Goal: Task Accomplishment & Management: Manage account settings

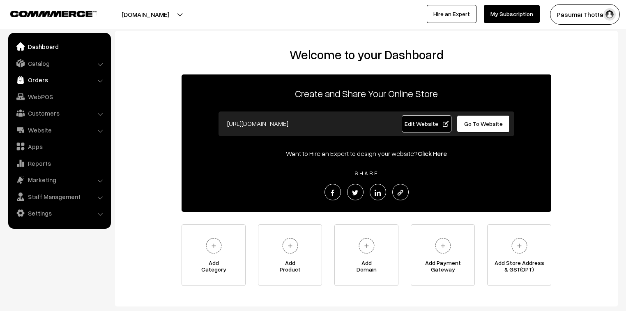
click at [42, 79] on link "Orders" at bounding box center [59, 79] width 98 height 15
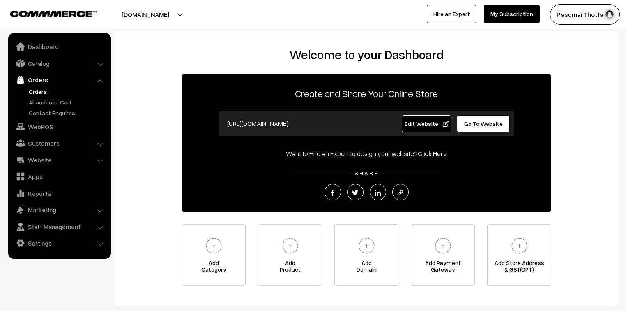
click at [42, 94] on link "Orders" at bounding box center [67, 91] width 81 height 9
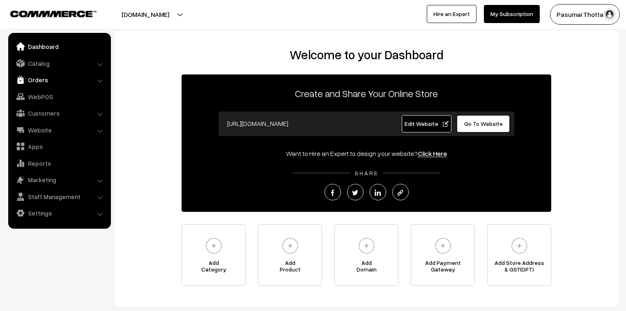
click at [36, 80] on link "Orders" at bounding box center [59, 79] width 98 height 15
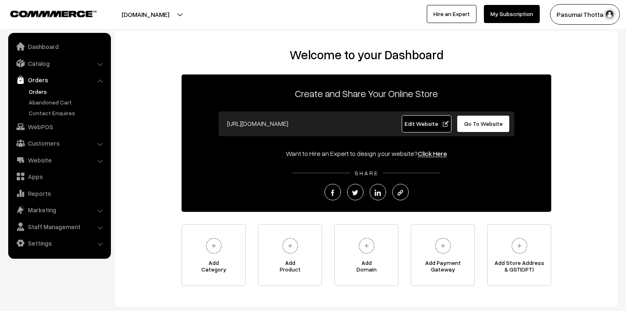
click at [38, 90] on link "Orders" at bounding box center [67, 91] width 81 height 9
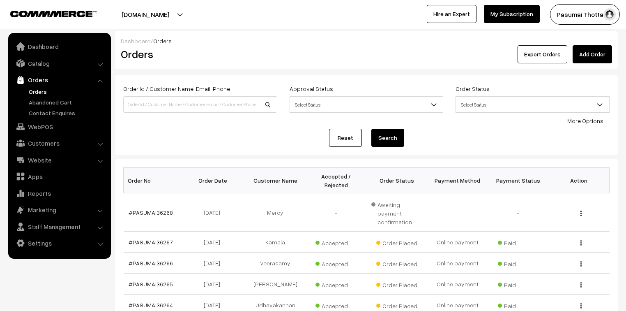
click at [584, 123] on link "More Options" at bounding box center [586, 120] width 36 height 7
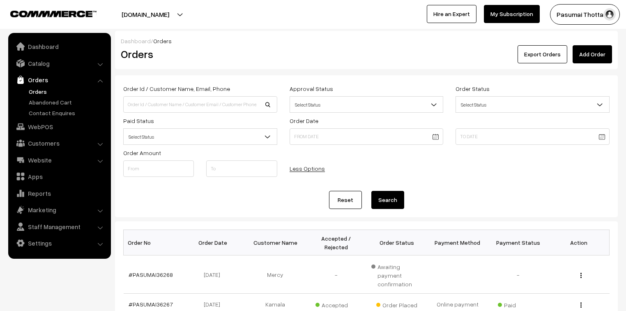
click at [175, 135] on span "Select Status" at bounding box center [200, 136] width 153 height 14
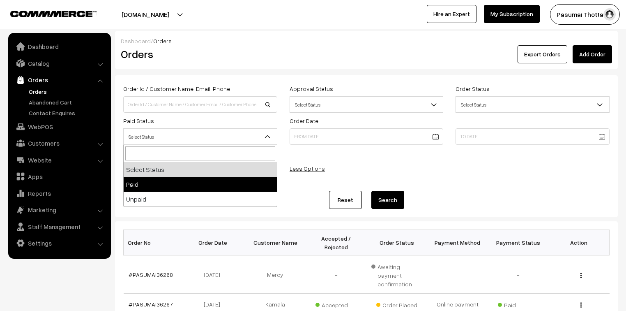
select select "1"
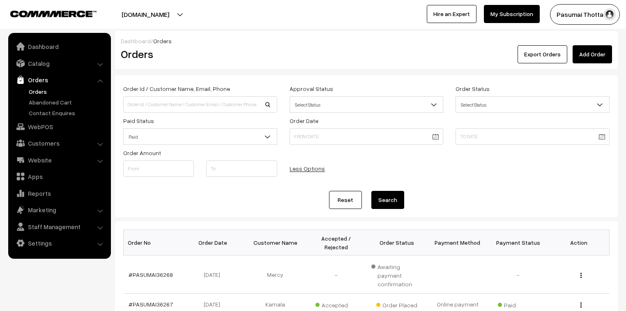
click at [391, 199] on button "Search" at bounding box center [388, 200] width 33 height 18
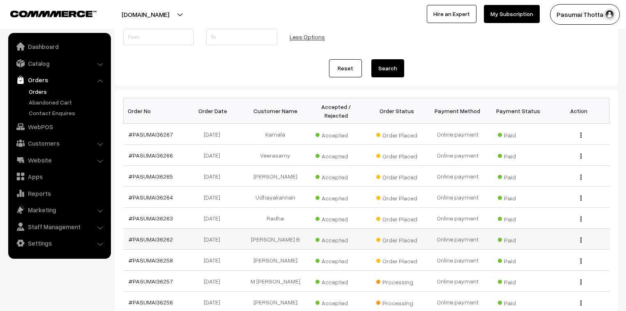
scroll to position [164, 0]
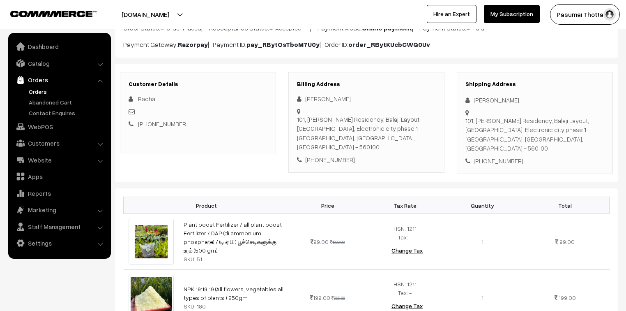
scroll to position [66, 0]
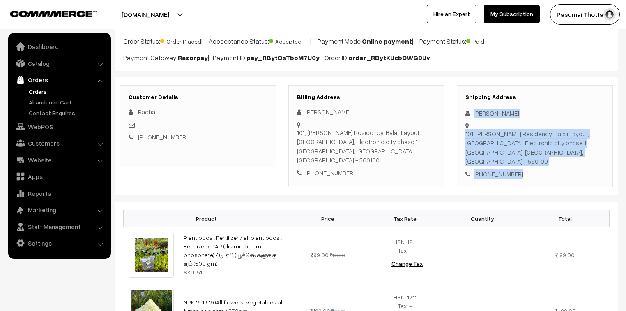
drag, startPoint x: 475, startPoint y: 113, endPoint x: 526, endPoint y: 173, distance: 78.7
click at [526, 173] on div "Shipping Address Radha Mageshbabu 101, Rangashree Residency, Balaji Layout, Gol…" at bounding box center [535, 136] width 156 height 102
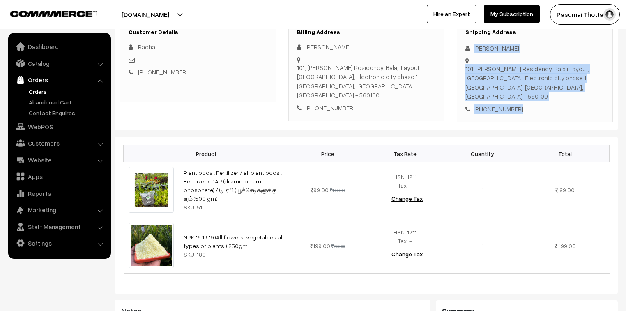
scroll to position [132, 0]
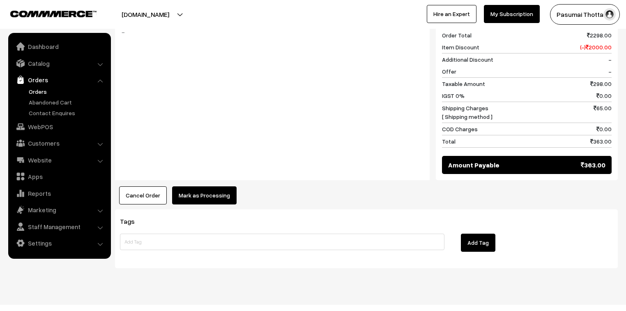
click at [209, 186] on button "Mark as Processing" at bounding box center [204, 195] width 65 height 18
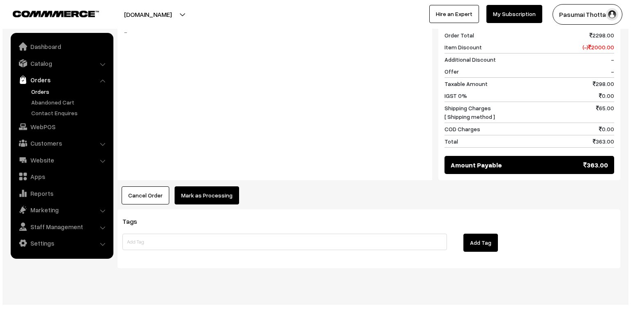
scroll to position [424, 0]
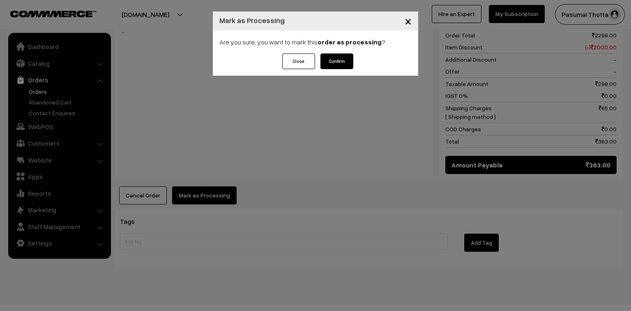
click at [338, 60] on button "Confirm" at bounding box center [337, 61] width 33 height 16
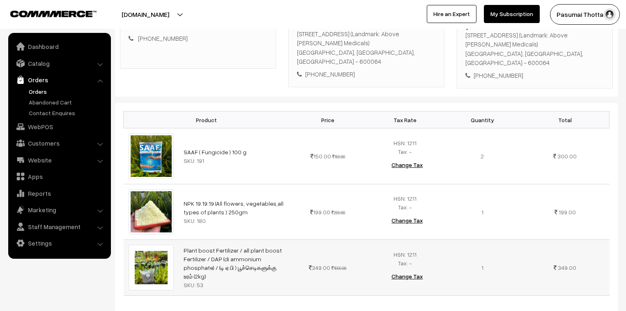
scroll to position [99, 0]
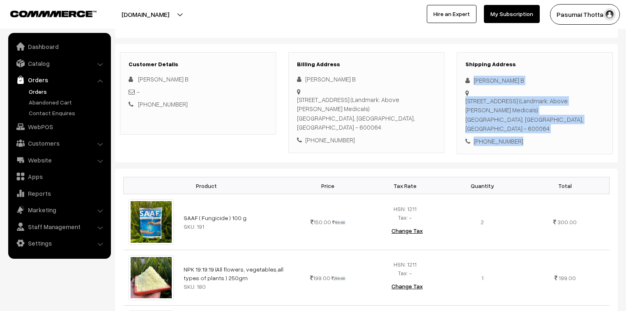
drag, startPoint x: 473, startPoint y: 80, endPoint x: 519, endPoint y: 142, distance: 76.9
click at [519, 142] on div "Shipping Address Gomathi B 2, Saraswati Colony, Thiru vi ka nagar main road,, C…" at bounding box center [535, 103] width 156 height 102
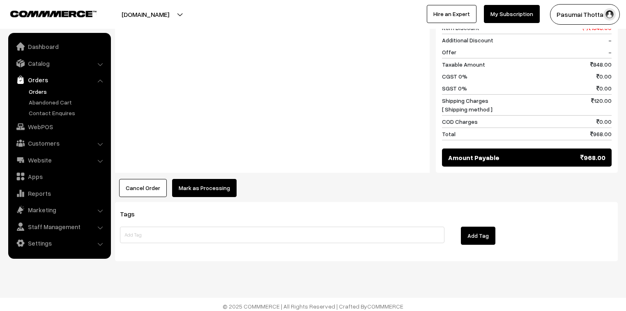
scroll to position [500, 0]
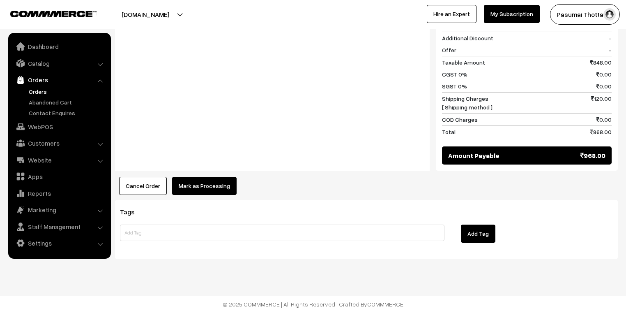
click at [217, 192] on button "Mark as Processing" at bounding box center [204, 186] width 65 height 18
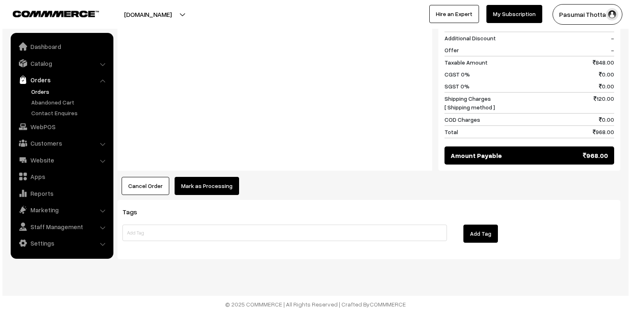
scroll to position [501, 0]
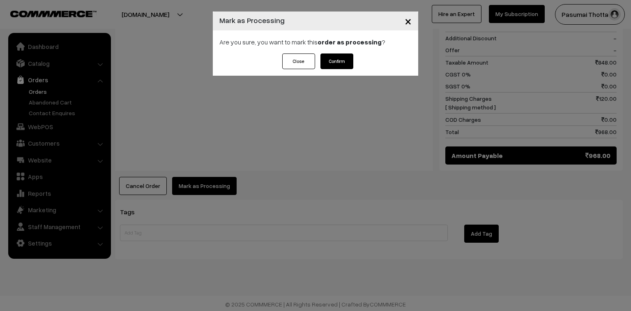
click at [345, 59] on button "Confirm" at bounding box center [337, 61] width 33 height 16
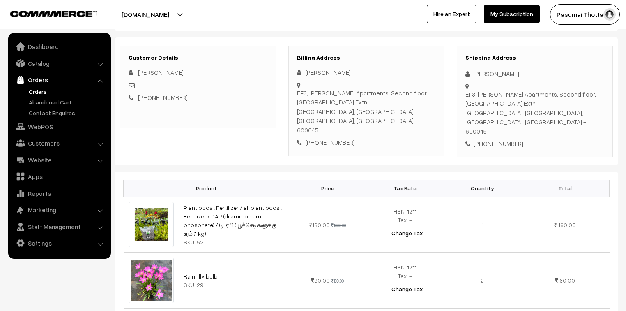
scroll to position [99, 0]
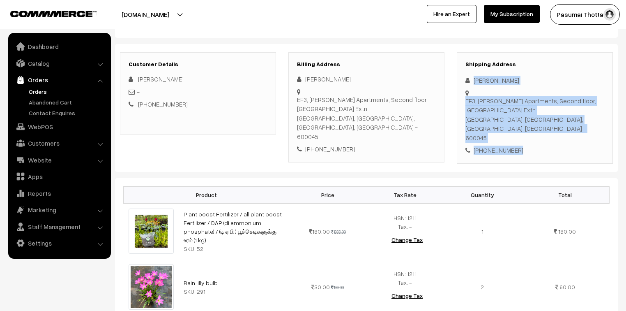
drag, startPoint x: 471, startPoint y: 77, endPoint x: 531, endPoint y: 137, distance: 84.9
click at [531, 137] on div "Shipping Address Jannani V EF3, Hansa Asirwad Apartments, Second floor, Laxmipu…" at bounding box center [535, 107] width 156 height 111
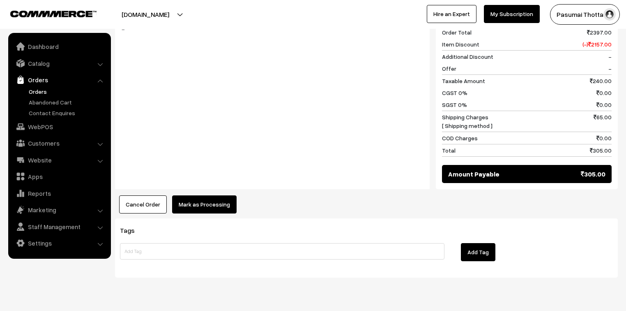
click at [220, 195] on button "Mark as Processing" at bounding box center [204, 204] width 65 height 18
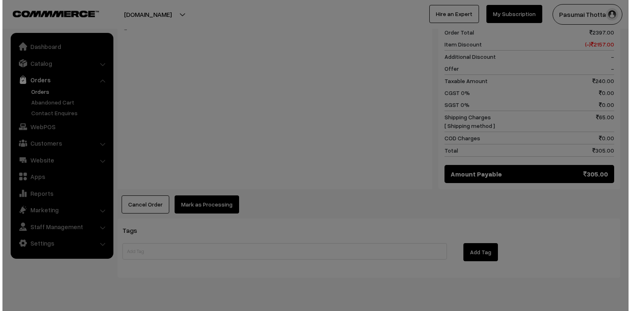
scroll to position [436, 0]
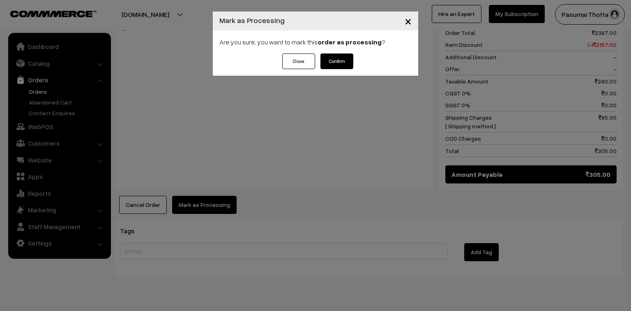
click at [337, 58] on button "Confirm" at bounding box center [337, 61] width 33 height 16
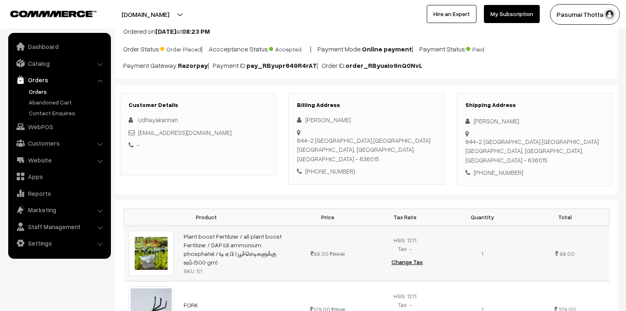
scroll to position [33, 0]
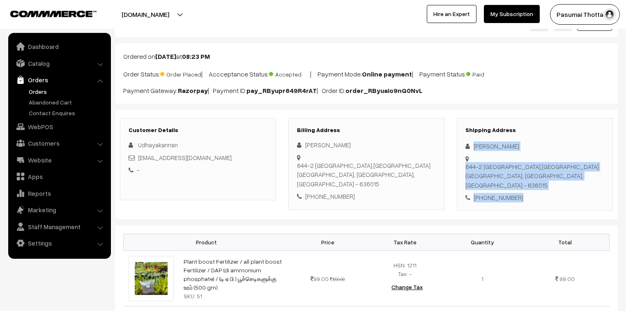
drag, startPoint x: 473, startPoint y: 147, endPoint x: 521, endPoint y: 185, distance: 62.0
click at [521, 185] on div "Shipping Address Udhayakannan V 644-2 ashok nagar 3rd cross,pachapatti Salem, T…" at bounding box center [535, 164] width 156 height 93
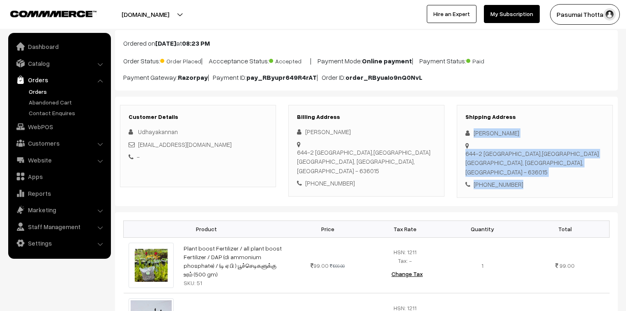
scroll to position [66, 0]
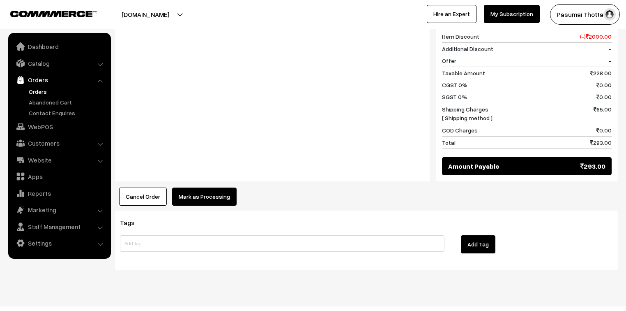
click at [216, 190] on button "Mark as Processing" at bounding box center [204, 196] width 65 height 18
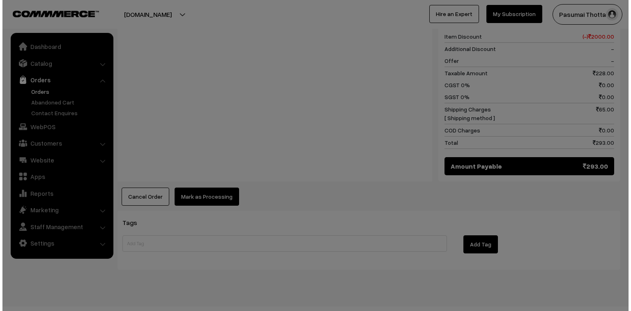
scroll to position [425, 0]
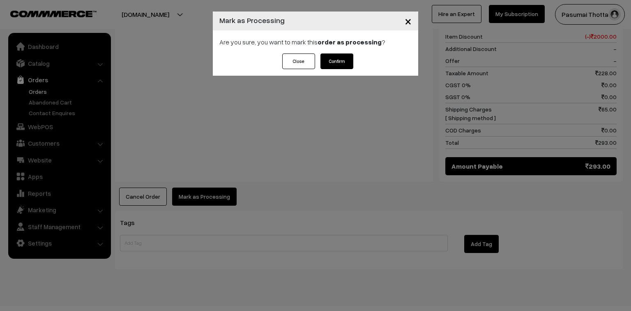
click at [340, 61] on button "Confirm" at bounding box center [337, 61] width 33 height 16
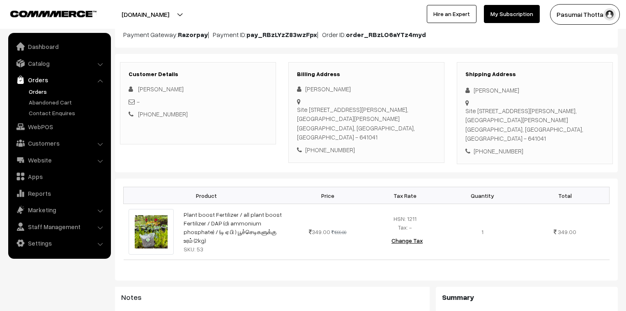
scroll to position [66, 0]
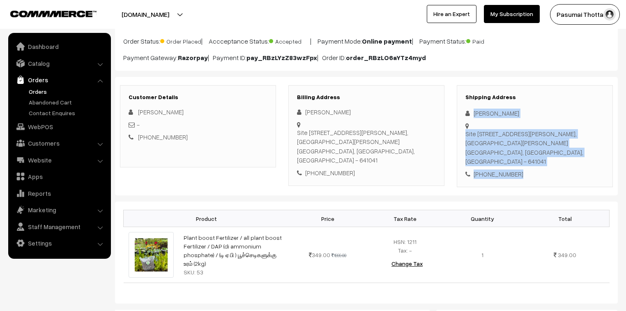
drag, startPoint x: 474, startPoint y: 114, endPoint x: 528, endPoint y: 163, distance: 72.7
click at [528, 163] on div "Shipping Address [PERSON_NAME] [STREET_ADDRESS][PERSON_NAME] [PHONE_NUMBER]" at bounding box center [535, 136] width 156 height 102
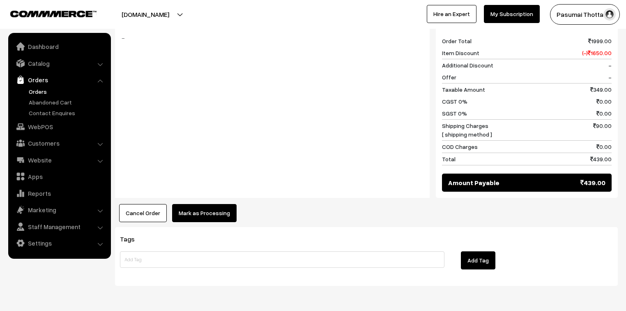
click at [208, 208] on button "Mark as Processing" at bounding box center [204, 213] width 65 height 18
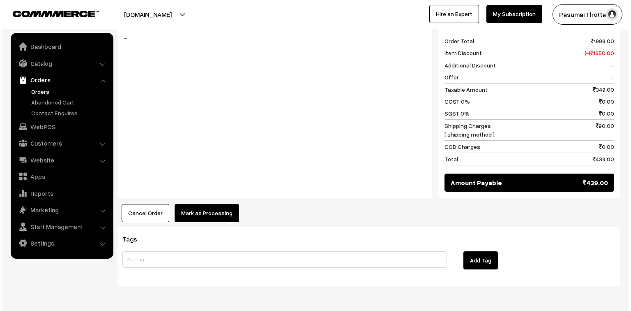
scroll to position [362, 0]
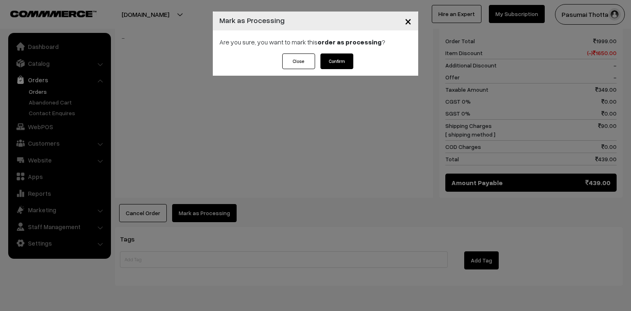
click at [345, 58] on button "Confirm" at bounding box center [337, 61] width 33 height 16
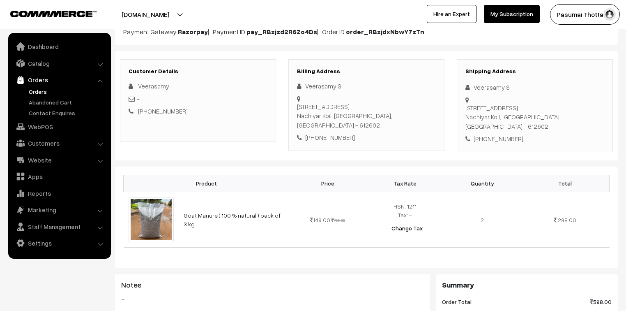
scroll to position [99, 0]
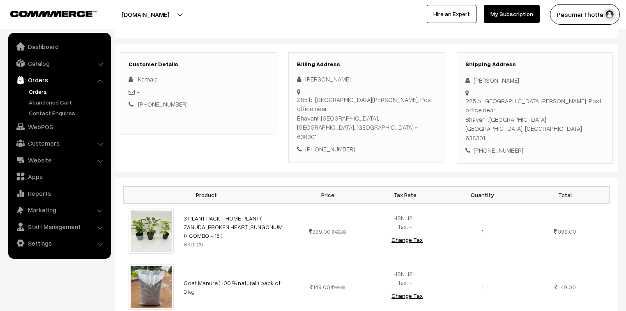
scroll to position [132, 0]
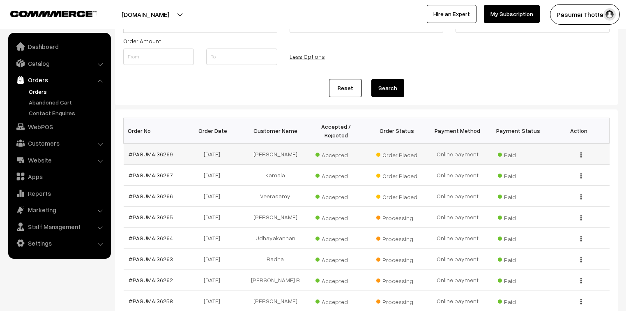
scroll to position [66, 0]
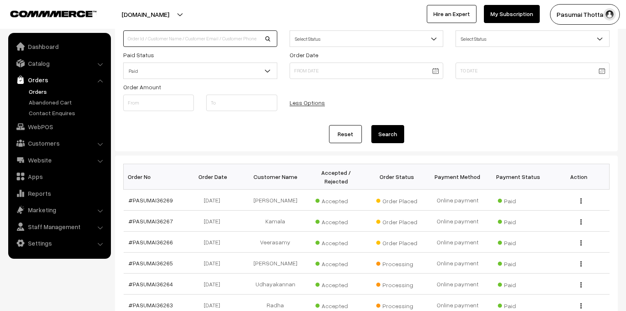
click at [166, 43] on input at bounding box center [200, 38] width 154 height 16
click at [372, 125] on button "Search" at bounding box center [388, 134] width 33 height 18
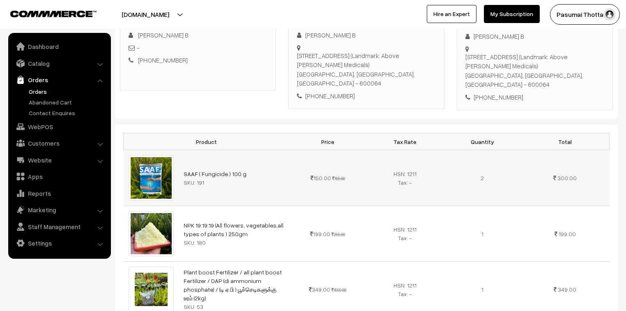
scroll to position [230, 0]
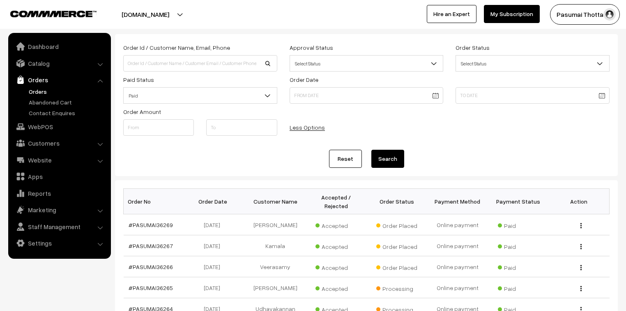
scroll to position [99, 0]
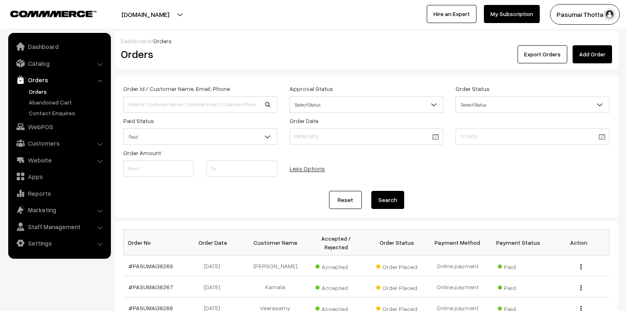
scroll to position [99, 0]
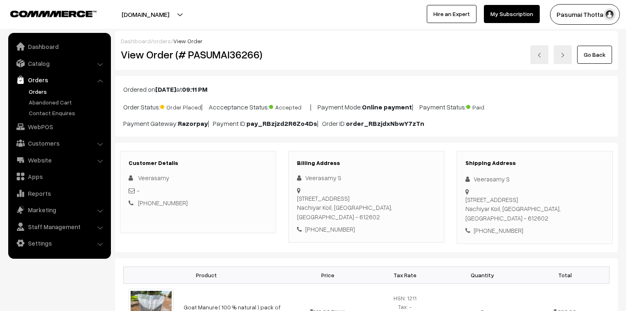
scroll to position [33, 0]
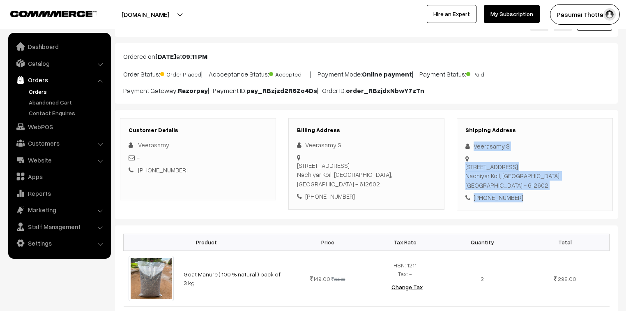
drag, startPoint x: 473, startPoint y: 144, endPoint x: 526, endPoint y: 181, distance: 64.3
click at [526, 181] on div "Shipping Address Veerasamy S [STREET_ADDRESS] [PHONE_NUMBER]" at bounding box center [535, 164] width 156 height 93
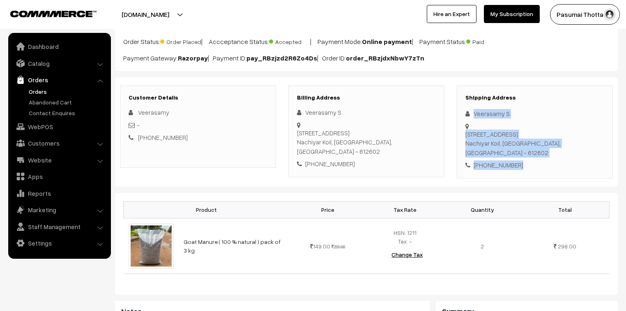
scroll to position [66, 0]
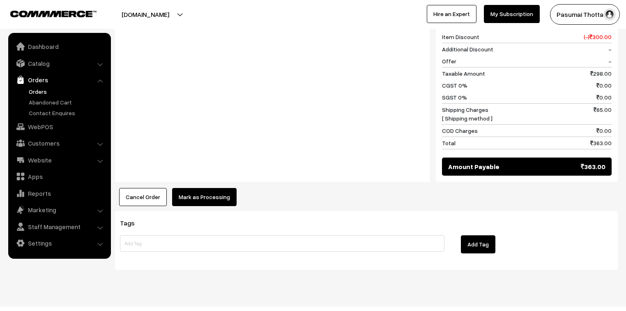
click at [196, 188] on button "Mark as Processing" at bounding box center [204, 197] width 65 height 18
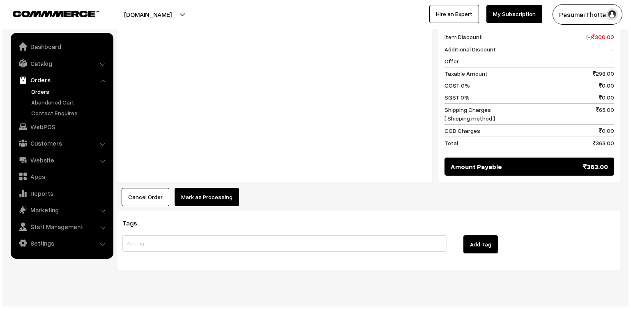
scroll to position [369, 0]
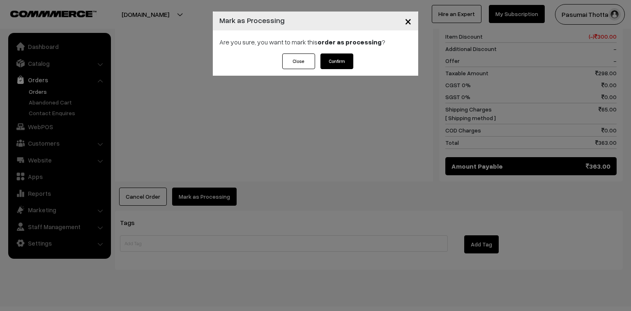
click at [335, 58] on button "Confirm" at bounding box center [337, 61] width 33 height 16
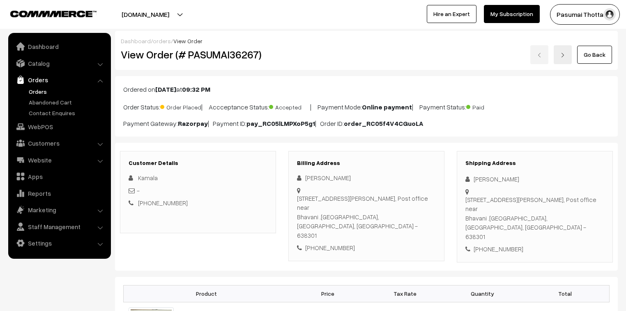
scroll to position [99, 0]
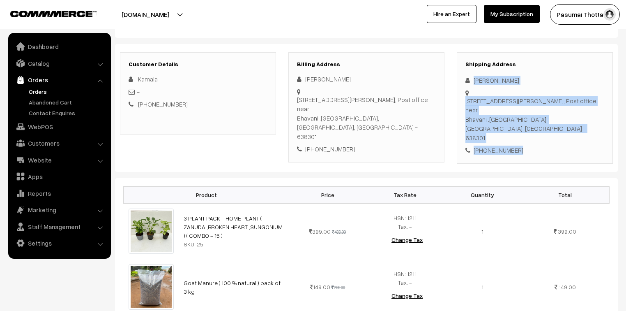
drag, startPoint x: 473, startPoint y: 81, endPoint x: 527, endPoint y: 115, distance: 63.7
click at [527, 115] on div "Shipping Address Kamala Kamala raj 285 b. palani yandavar govil street, Post of…" at bounding box center [535, 107] width 156 height 111
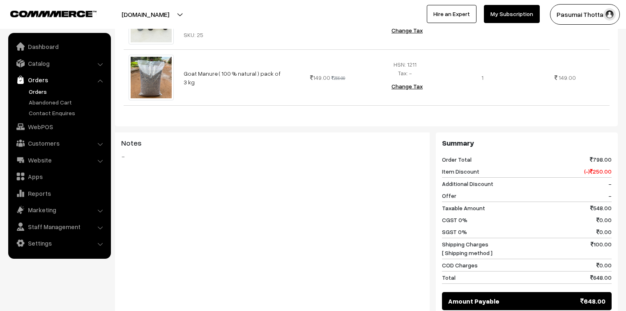
scroll to position [329, 0]
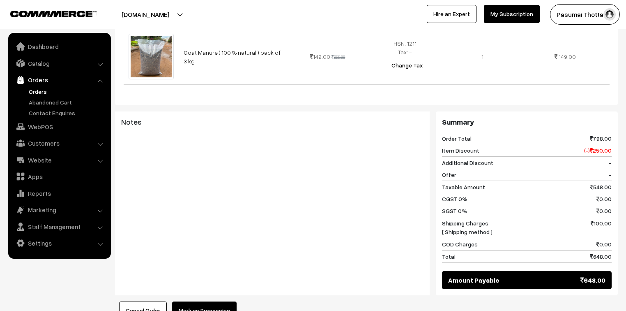
click at [223, 301] on button "Mark as Processing" at bounding box center [204, 310] width 65 height 18
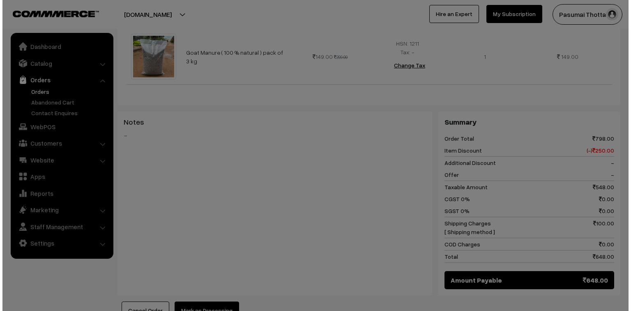
scroll to position [329, 0]
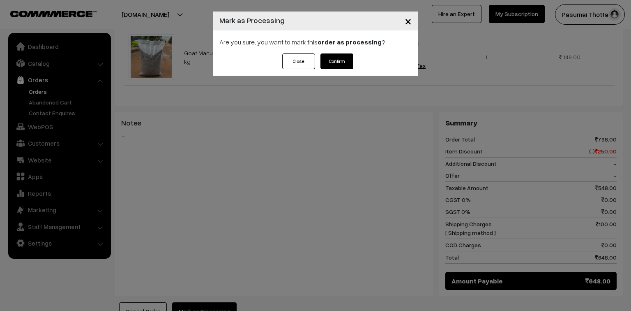
click at [344, 64] on button "Confirm" at bounding box center [337, 61] width 33 height 16
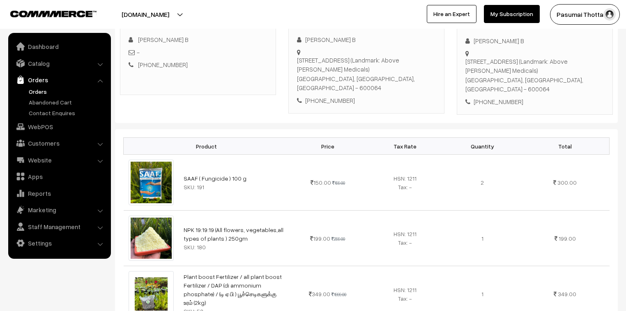
scroll to position [99, 0]
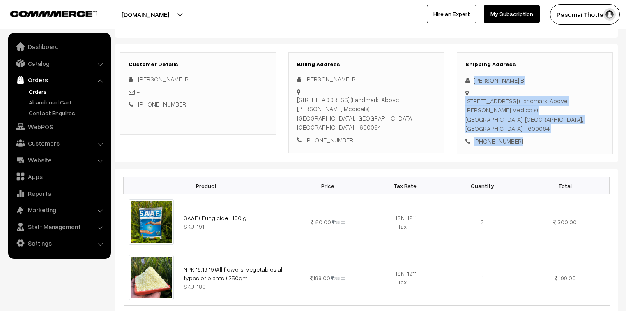
drag, startPoint x: 474, startPoint y: 83, endPoint x: 519, endPoint y: 140, distance: 72.8
click at [519, 140] on div "Shipping Address Gomathi B 2, Saraswati Colony, Thiru vi ka nagar main road,, C…" at bounding box center [535, 103] width 156 height 102
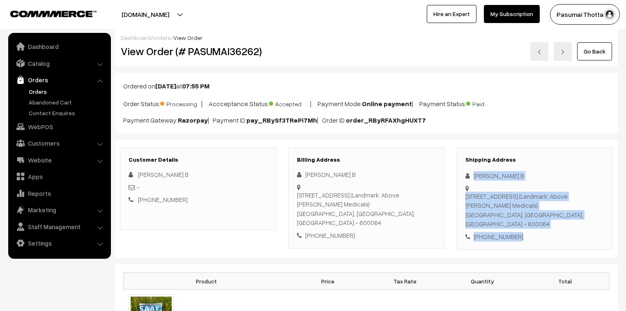
scroll to position [0, 0]
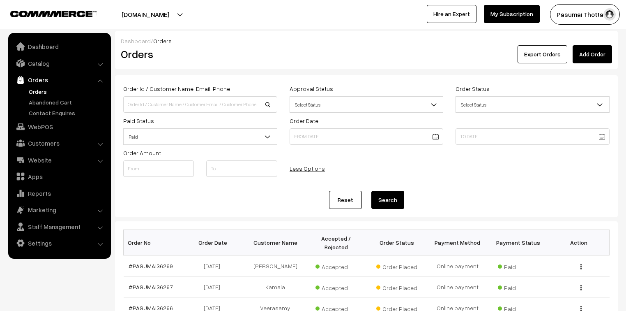
scroll to position [99, 0]
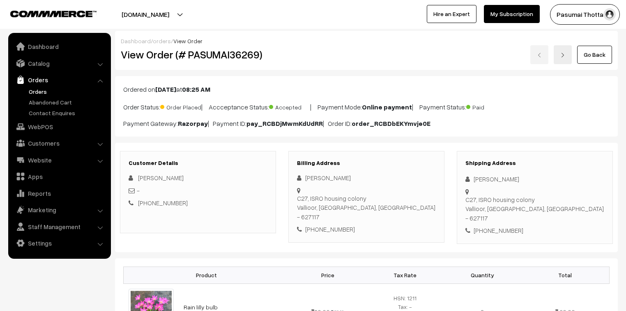
scroll to position [66, 0]
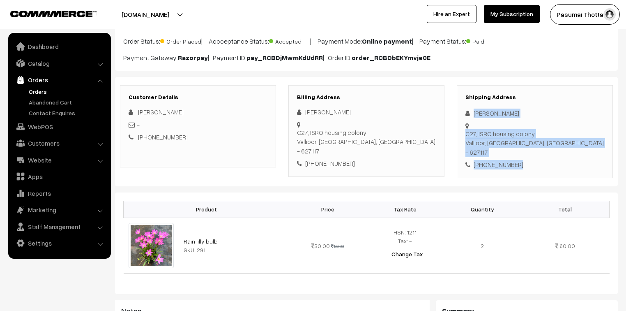
drag, startPoint x: 473, startPoint y: 113, endPoint x: 525, endPoint y: 146, distance: 61.7
click at [525, 146] on div "Shipping Address [PERSON_NAME] C27, ISRO housing colony [GEOGRAPHIC_DATA], [GEO…" at bounding box center [535, 131] width 156 height 93
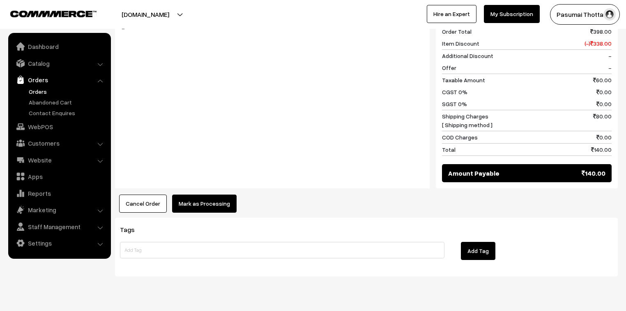
click at [216, 178] on div "Product Price Tax Rate Quantity Total Rain lilly bulb SKU: 291" at bounding box center [366, 54] width 503 height 316
click at [229, 194] on button "Mark as Processing" at bounding box center [204, 203] width 65 height 18
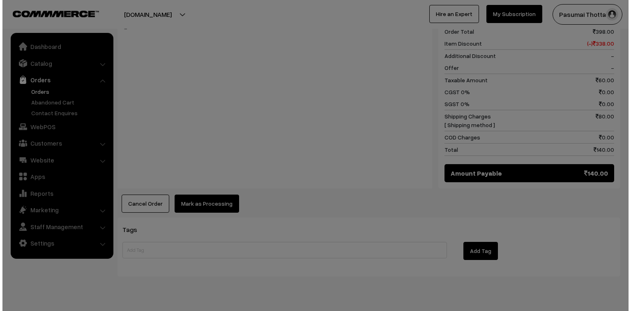
scroll to position [362, 0]
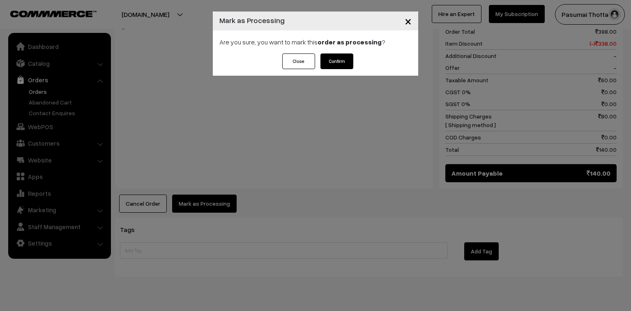
click at [332, 56] on button "Confirm" at bounding box center [337, 61] width 33 height 16
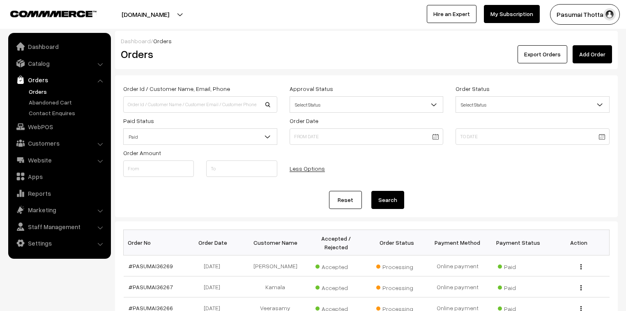
scroll to position [99, 0]
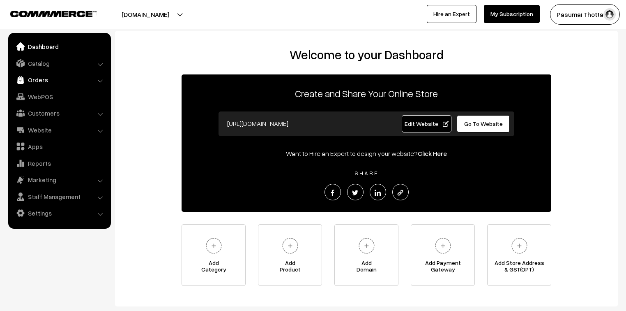
click at [34, 78] on link "Orders" at bounding box center [59, 79] width 98 height 15
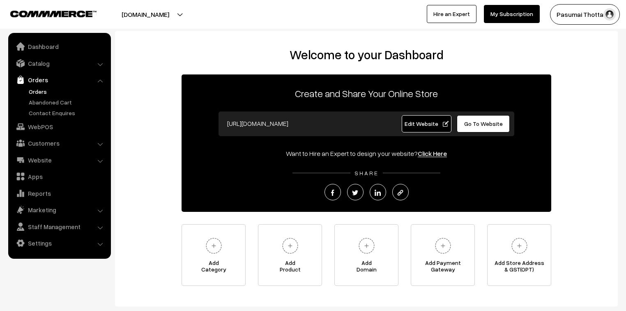
click at [36, 93] on link "Orders" at bounding box center [67, 91] width 81 height 9
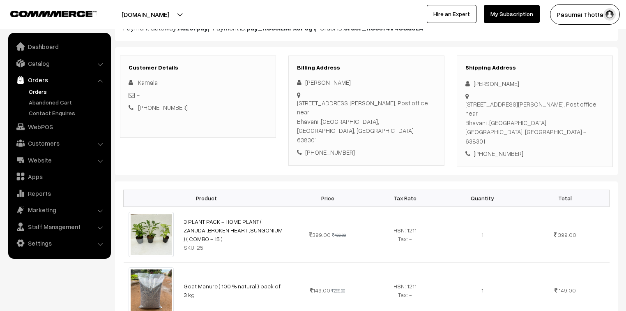
scroll to position [99, 0]
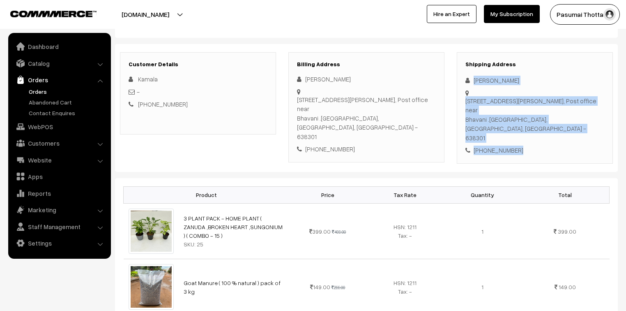
drag, startPoint x: 473, startPoint y: 80, endPoint x: 530, endPoint y: 112, distance: 64.8
click at [530, 112] on div "Shipping Address [PERSON_NAME] [STREET_ADDRESS][PERSON_NAME], Post office near …" at bounding box center [535, 107] width 156 height 111
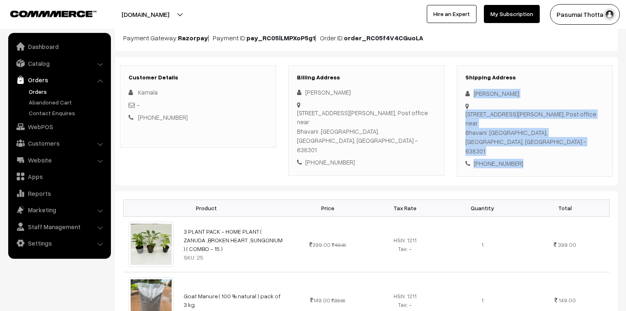
scroll to position [0, 0]
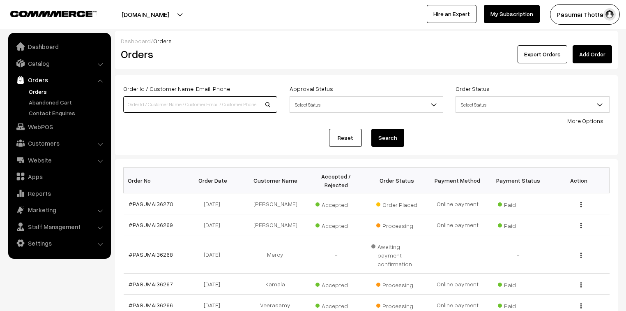
click at [195, 99] on input at bounding box center [200, 104] width 154 height 16
type input "35009"
click at [372, 129] on button "Search" at bounding box center [388, 138] width 33 height 18
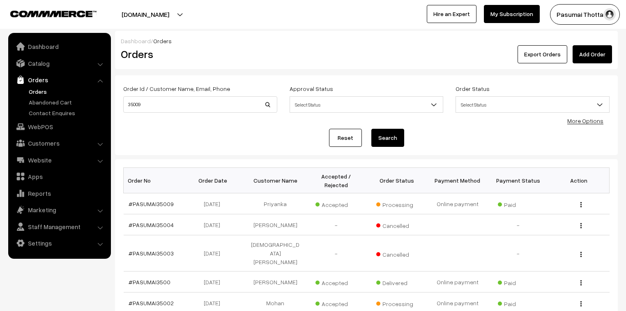
click at [32, 91] on link "Orders" at bounding box center [67, 91] width 81 height 9
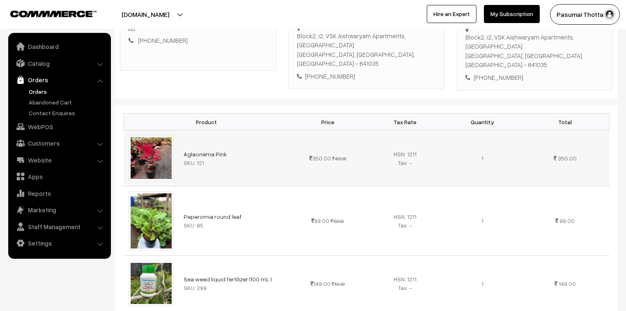
scroll to position [164, 0]
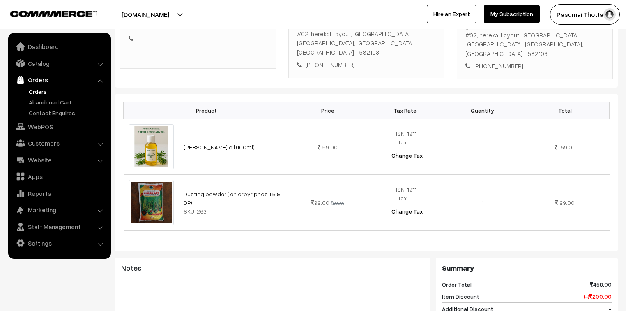
scroll to position [132, 0]
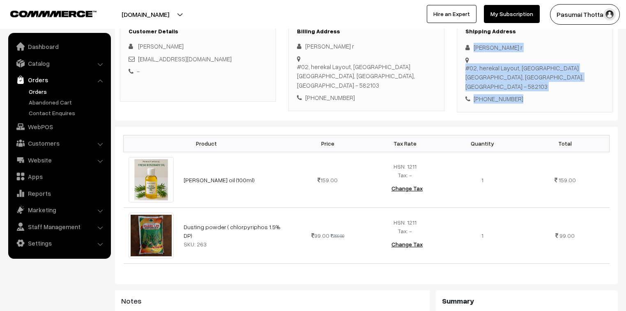
drag, startPoint x: 474, startPoint y: 46, endPoint x: 546, endPoint y: 90, distance: 84.1
click at [546, 90] on div "Shipping Address [PERSON_NAME] r [STREET_ADDRESS] [PHONE_NUMBER]" at bounding box center [535, 65] width 156 height 93
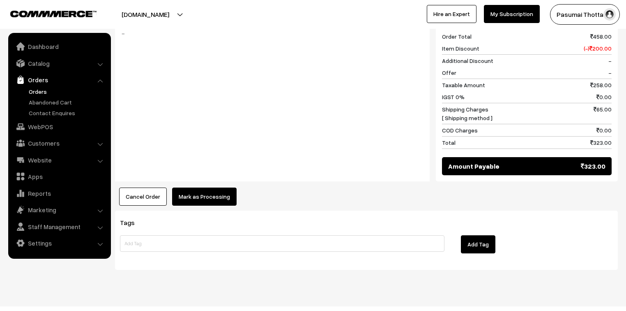
click at [219, 187] on button "Mark as Processing" at bounding box center [204, 196] width 65 height 18
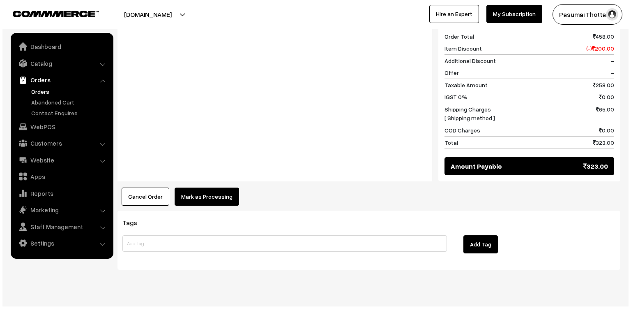
scroll to position [413, 0]
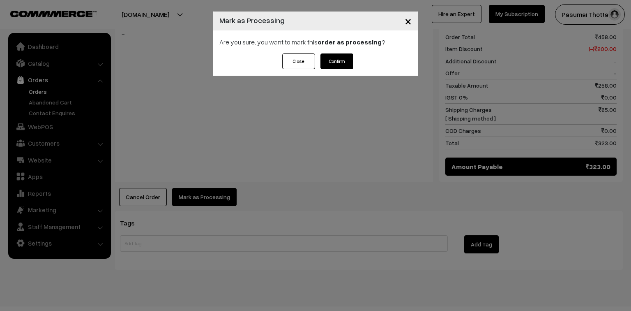
click at [332, 61] on button "Confirm" at bounding box center [337, 61] width 33 height 16
